Goal: Obtain resource: Download file/media

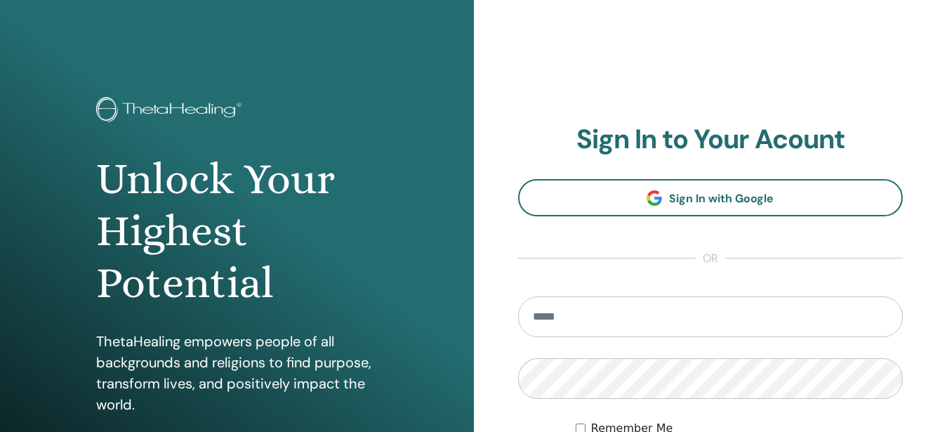
scroll to position [143, 0]
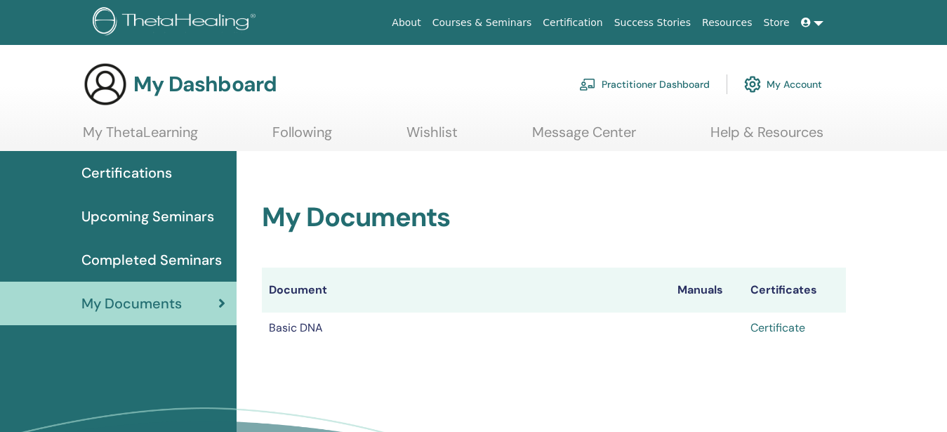
click at [781, 326] on link "Certificate" at bounding box center [777, 327] width 55 height 15
click at [112, 176] on span "Certifications" at bounding box center [126, 172] width 91 height 21
